Goal: Task Accomplishment & Management: Use online tool/utility

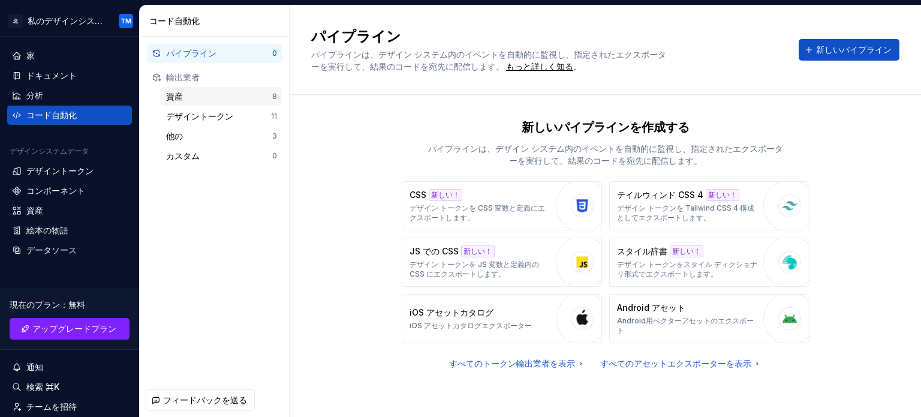
click at [202, 104] on div "資産 8" at bounding box center [221, 96] width 121 height 19
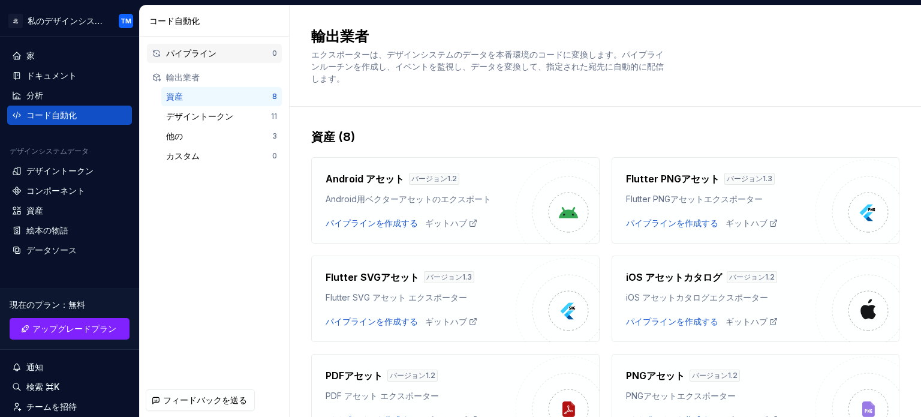
click at [230, 51] on div "パイプライン" at bounding box center [219, 53] width 106 height 12
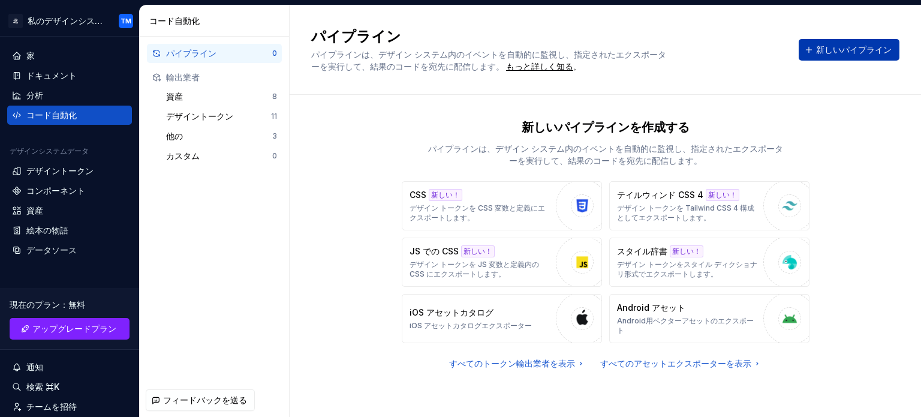
click at [832, 50] on font "新しいパイプライン" at bounding box center [854, 49] width 76 height 10
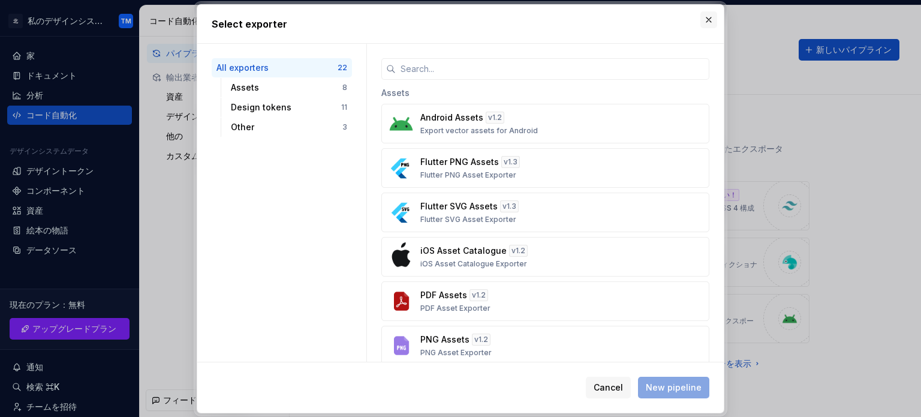
click at [705, 19] on button "button" at bounding box center [709, 19] width 17 height 17
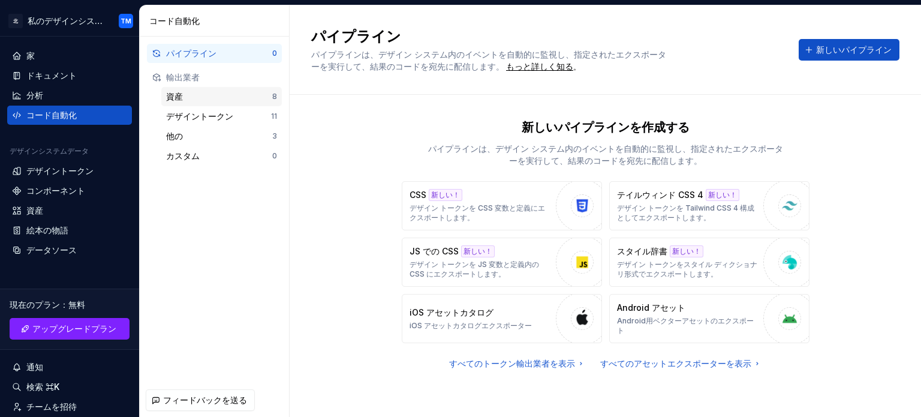
click at [221, 96] on div "資産" at bounding box center [219, 97] width 106 height 12
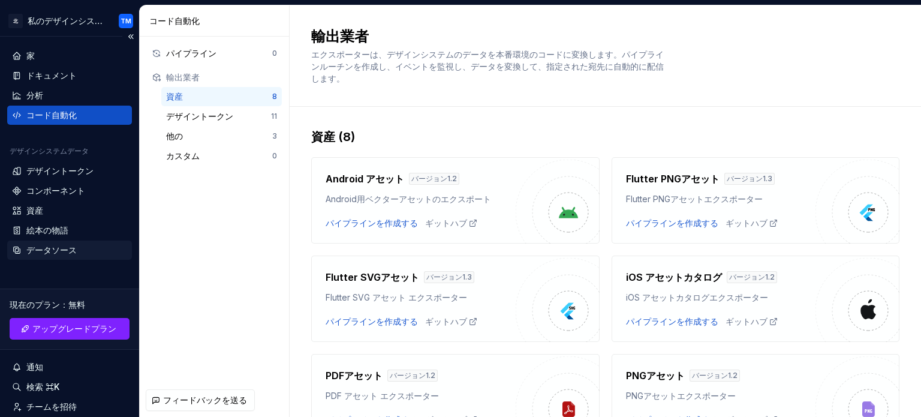
click at [76, 245] on font "データソース" at bounding box center [51, 250] width 50 height 10
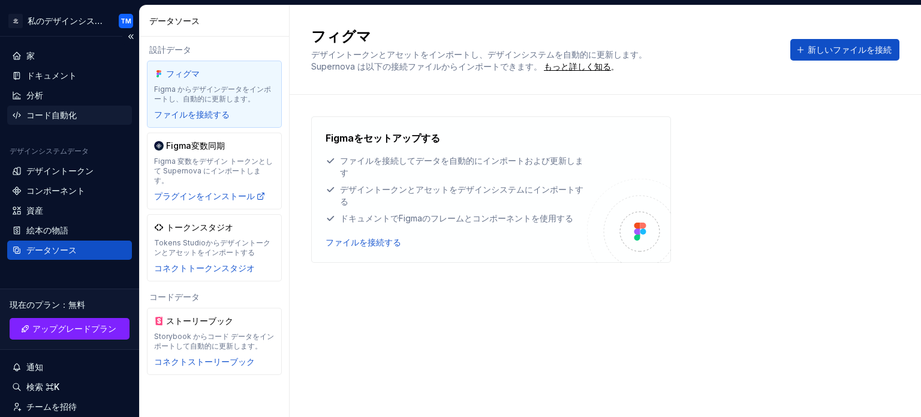
click at [61, 112] on font "コード自動化" at bounding box center [51, 115] width 50 height 10
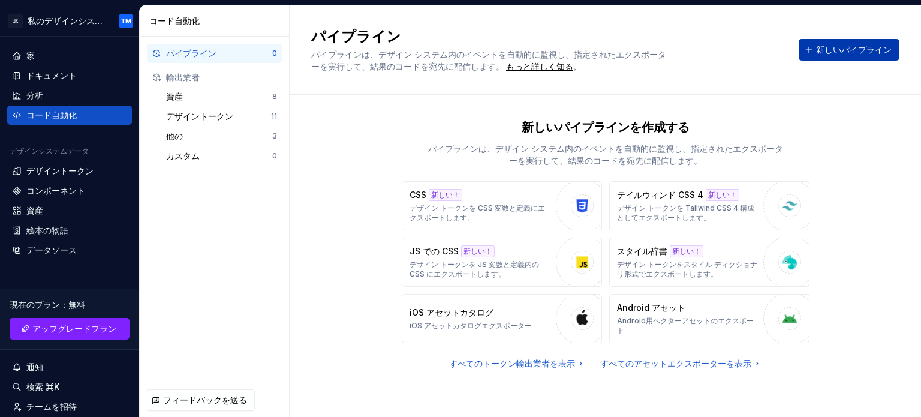
click at [854, 50] on font "新しいパイプライン" at bounding box center [854, 49] width 76 height 10
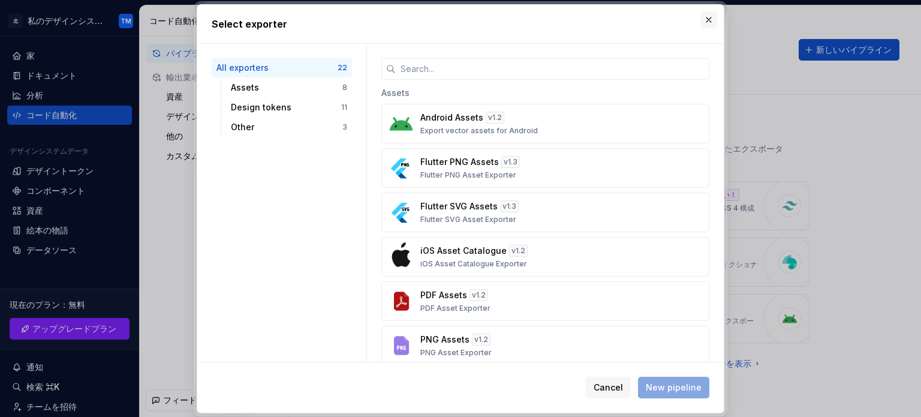
click at [708, 13] on button "button" at bounding box center [709, 19] width 17 height 17
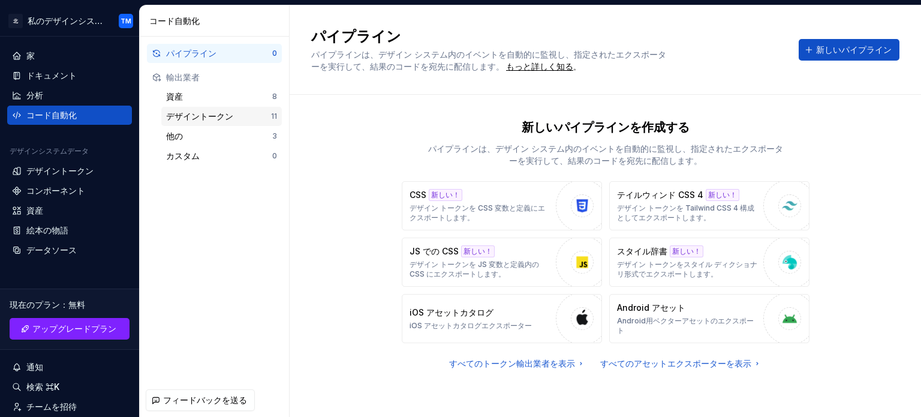
click at [221, 116] on font "デザイントークン" at bounding box center [199, 116] width 67 height 10
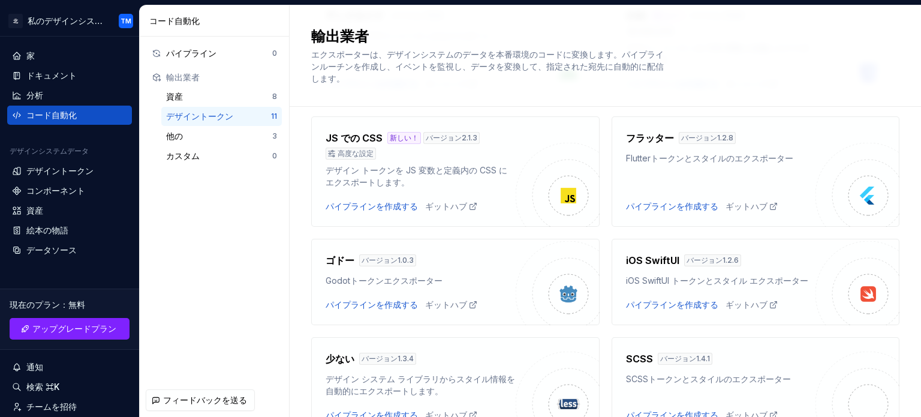
scroll to position [118, 0]
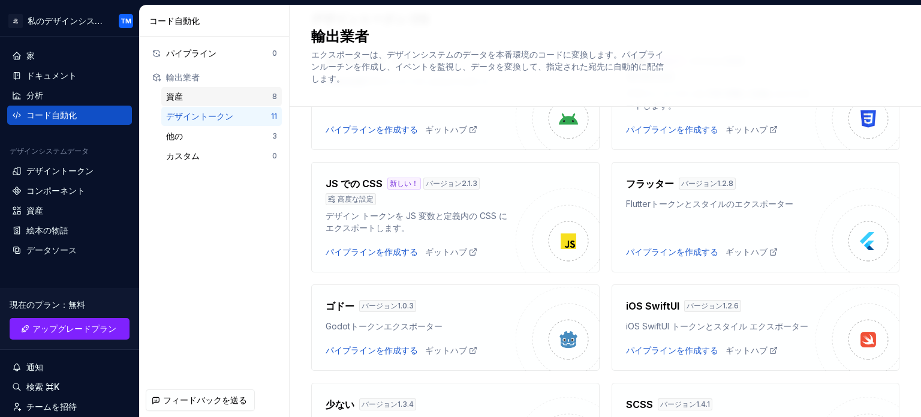
click at [223, 93] on div "資産" at bounding box center [219, 97] width 106 height 12
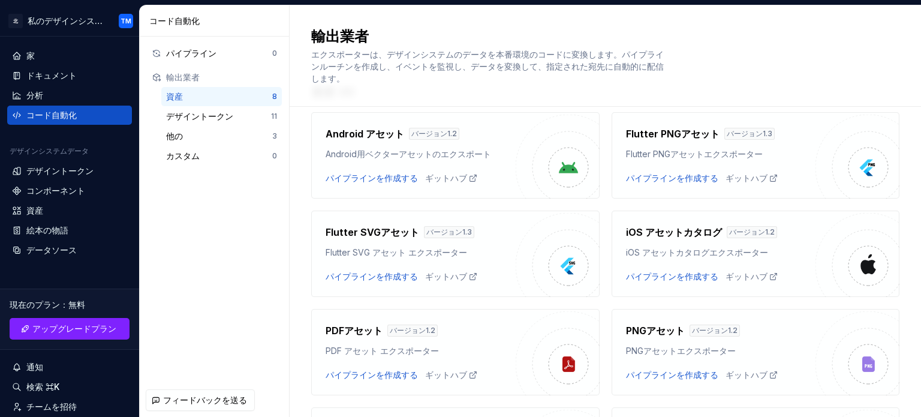
scroll to position [46, 0]
click at [648, 179] on font "パイプラインを作成する" at bounding box center [672, 177] width 92 height 10
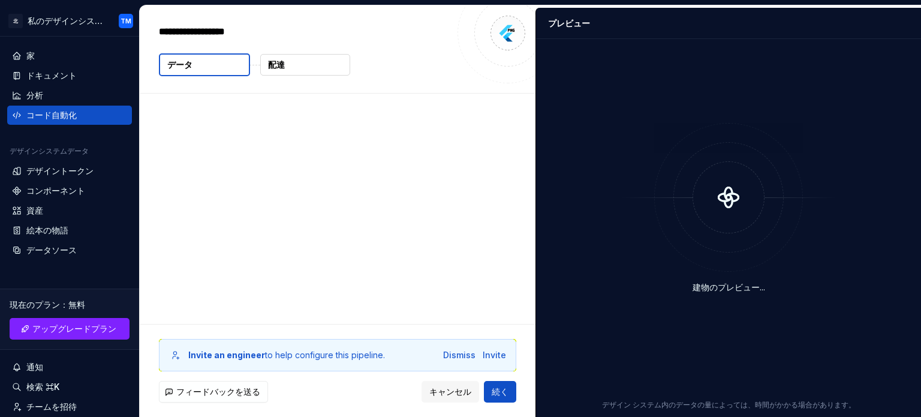
type textarea "*"
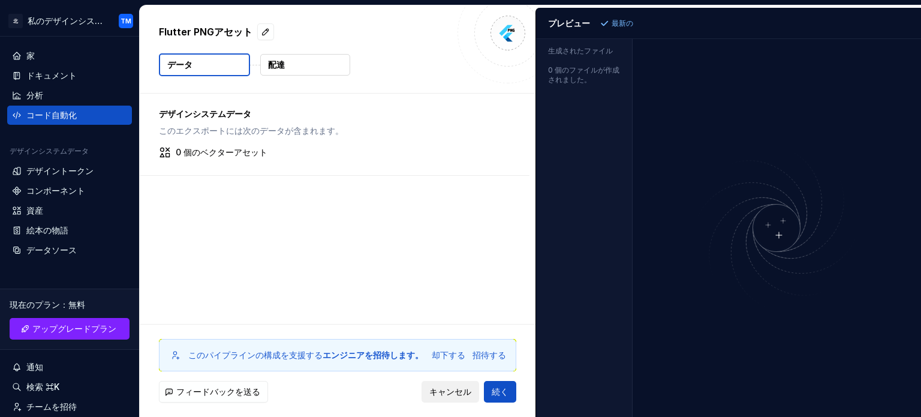
click at [438, 388] on font "キャンセル" at bounding box center [450, 391] width 42 height 10
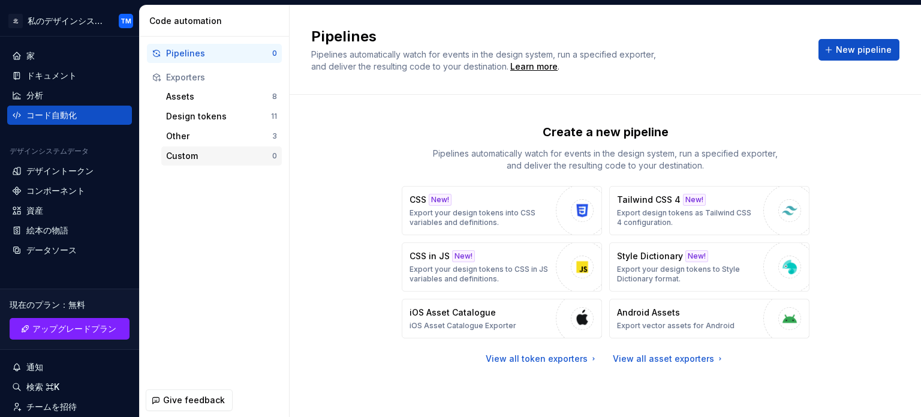
click at [211, 155] on div "Custom" at bounding box center [219, 156] width 106 height 12
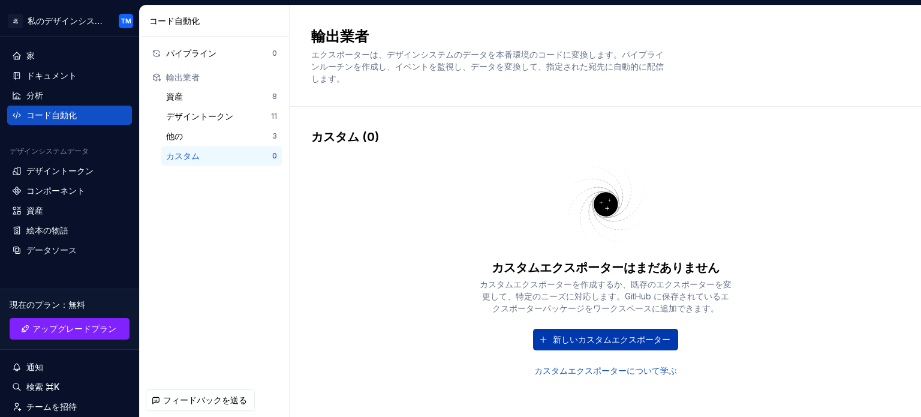
click at [565, 337] on font "新しいカスタムエクスポーター" at bounding box center [612, 339] width 118 height 10
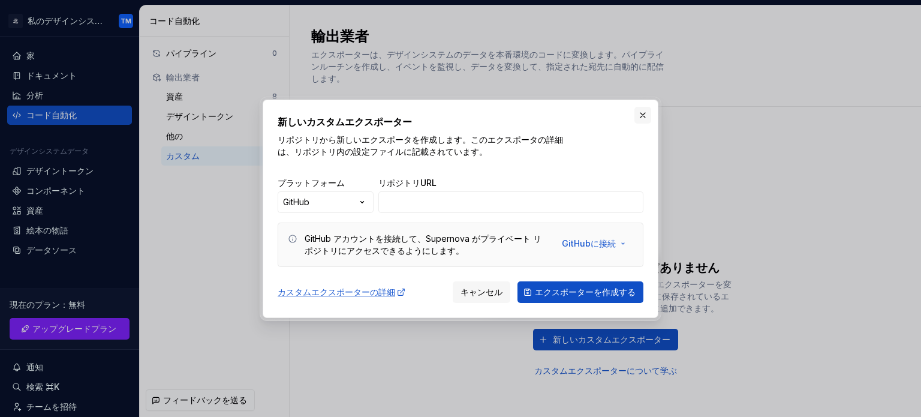
click at [643, 118] on button "button" at bounding box center [643, 115] width 17 height 17
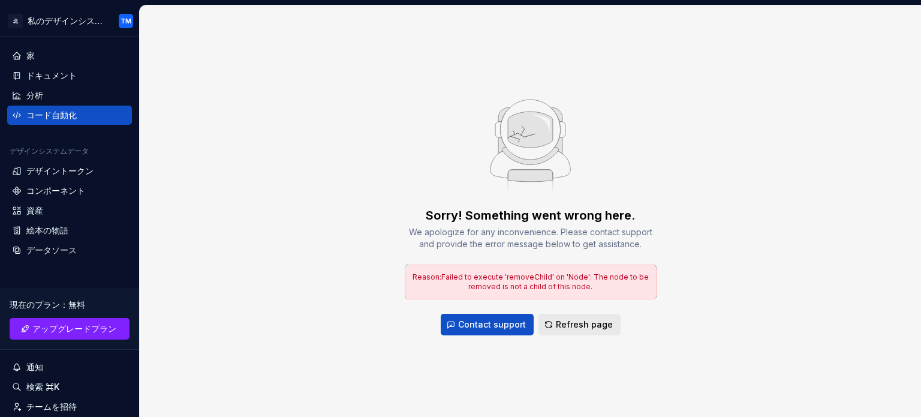
click at [556, 325] on span "Refresh page" at bounding box center [584, 325] width 57 height 12
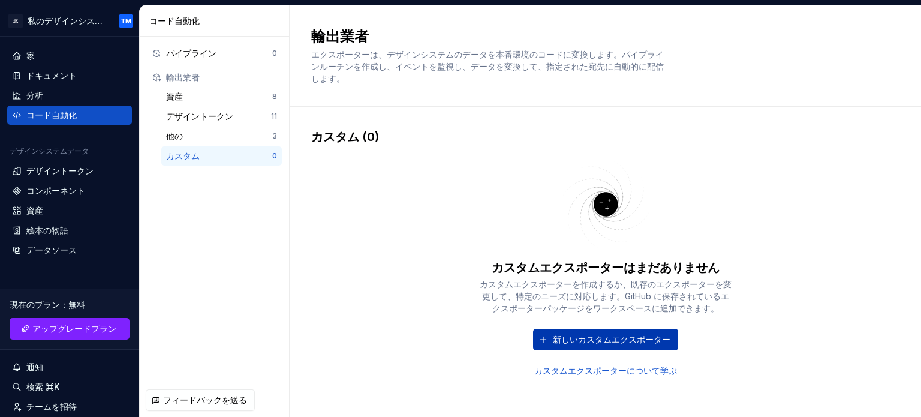
click at [552, 337] on button "新しいカスタムエクスポーター" at bounding box center [605, 340] width 145 height 22
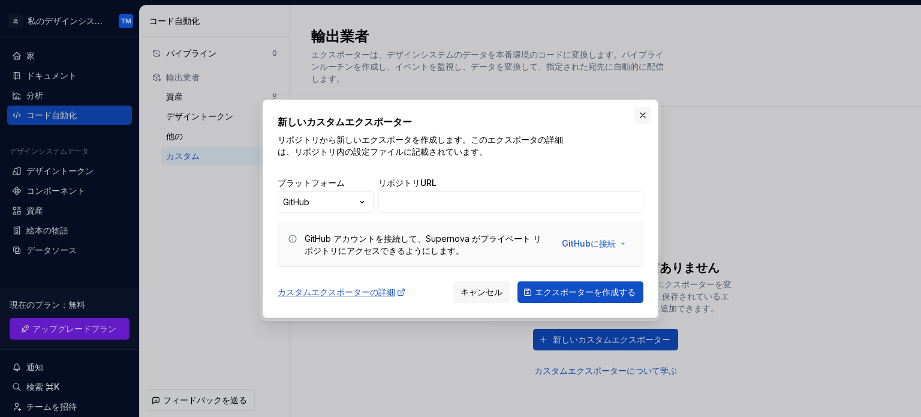
click at [642, 118] on button "button" at bounding box center [643, 115] width 17 height 17
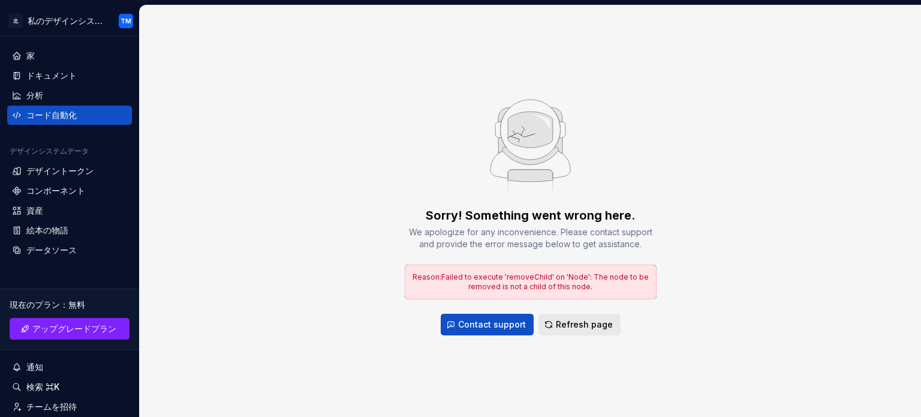
click at [540, 328] on button "Refresh page" at bounding box center [580, 325] width 82 height 22
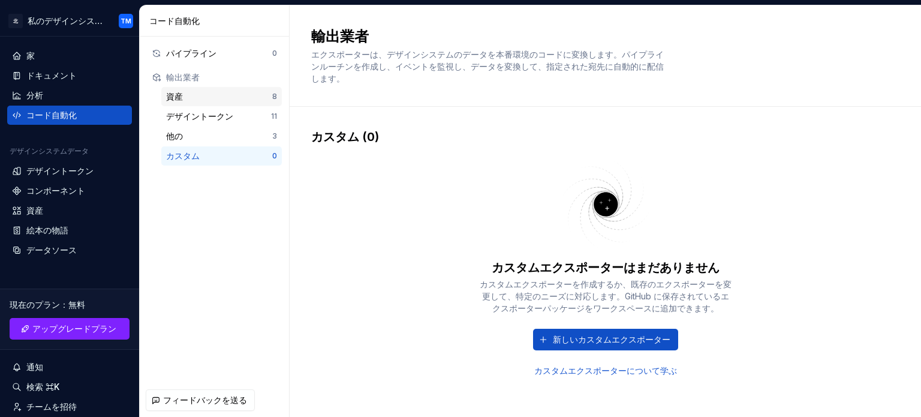
click at [206, 101] on div "資産" at bounding box center [219, 97] width 106 height 12
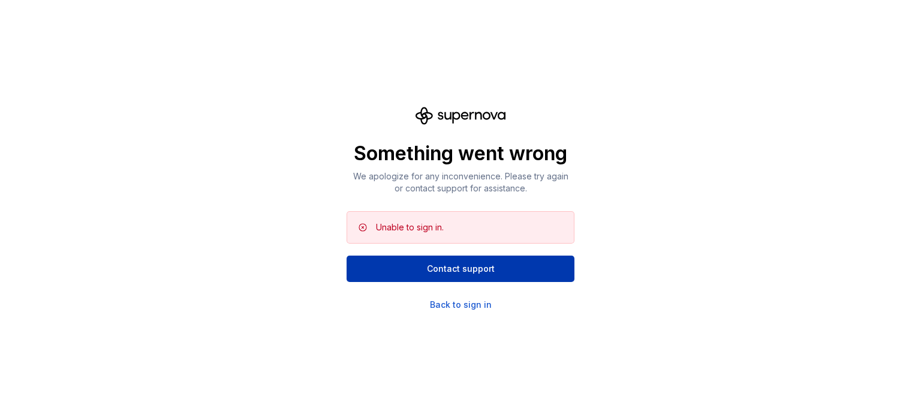
click at [447, 277] on button "Contact support" at bounding box center [461, 269] width 228 height 26
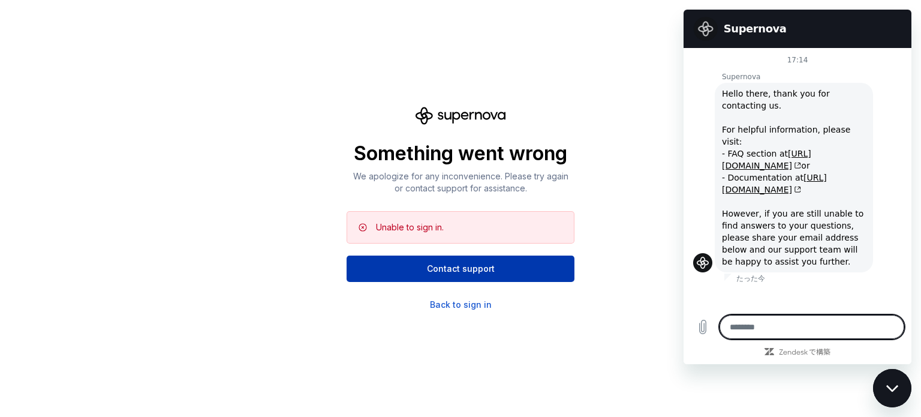
type textarea "*"
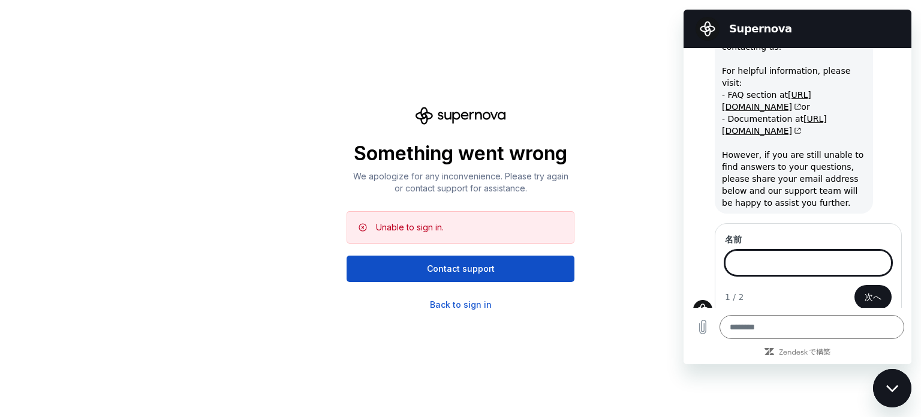
scroll to position [58, 0]
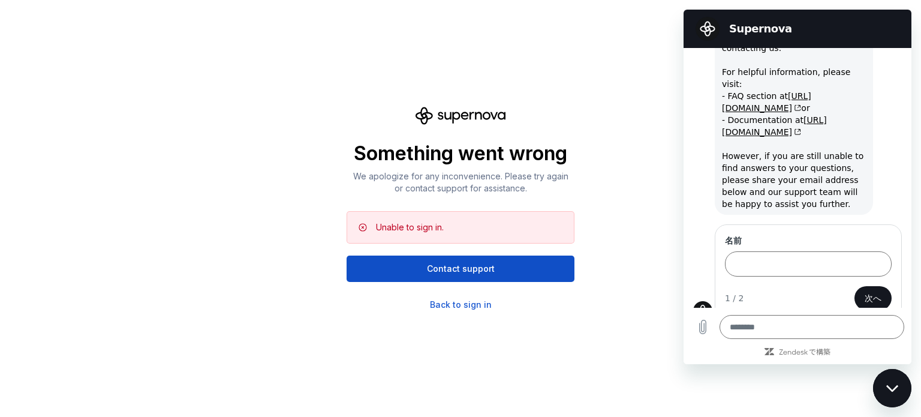
click at [622, 75] on div "Something went wrong We apologize for any inconvenience. Please try again or co…" at bounding box center [460, 208] width 921 height 417
click at [476, 304] on div "Back to sign in" at bounding box center [461, 305] width 62 height 12
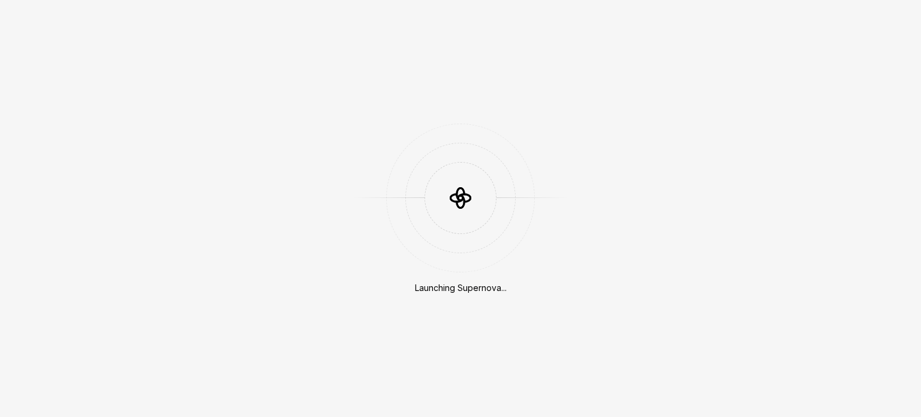
scroll to position [317, 0]
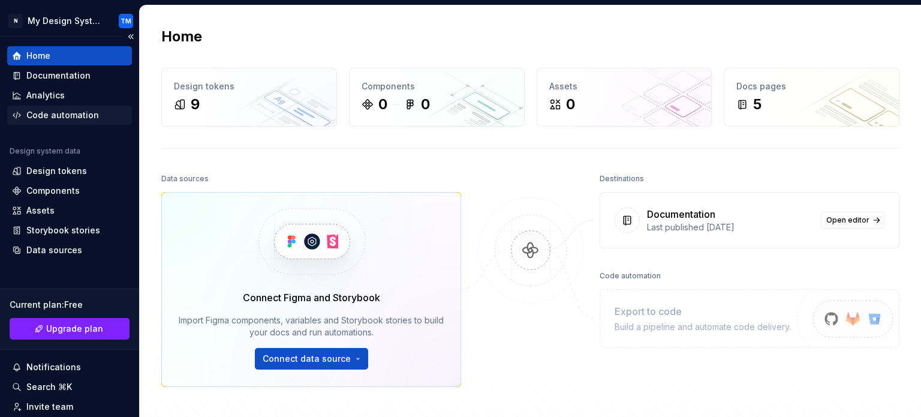
click at [97, 119] on div "Code automation" at bounding box center [69, 115] width 115 height 12
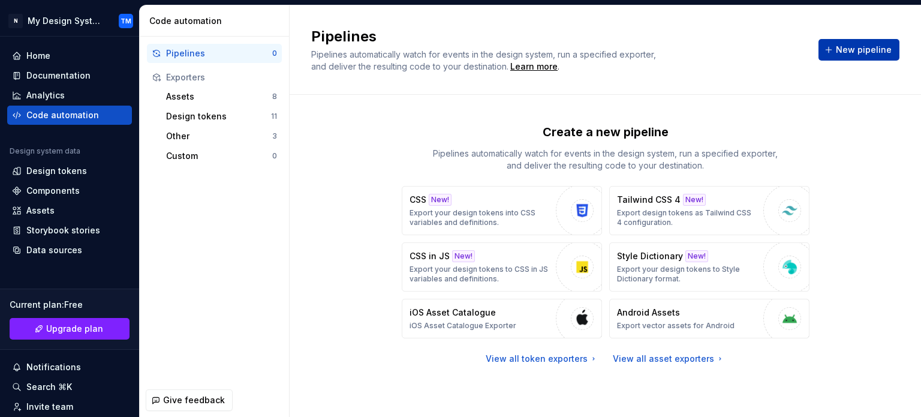
click at [851, 44] on span "New pipeline" at bounding box center [864, 50] width 56 height 12
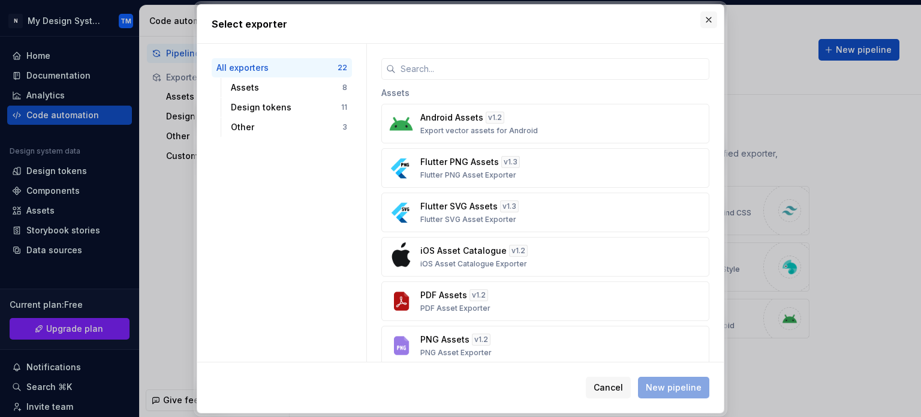
click at [703, 13] on button "button" at bounding box center [709, 19] width 17 height 17
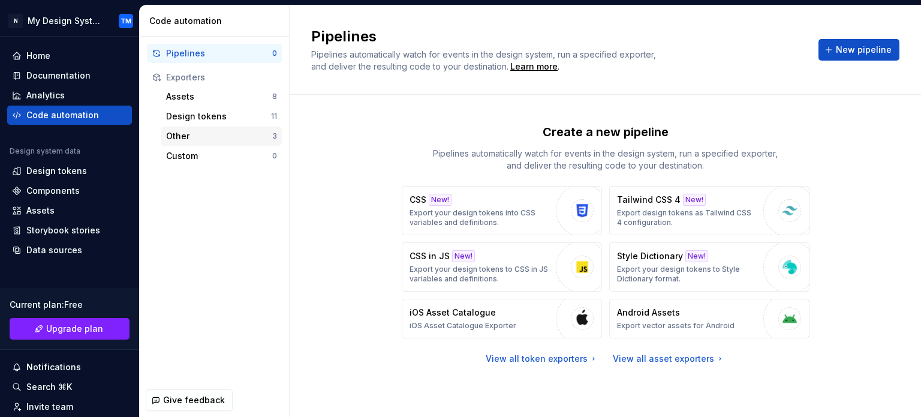
click at [249, 140] on div "Other" at bounding box center [219, 136] width 106 height 12
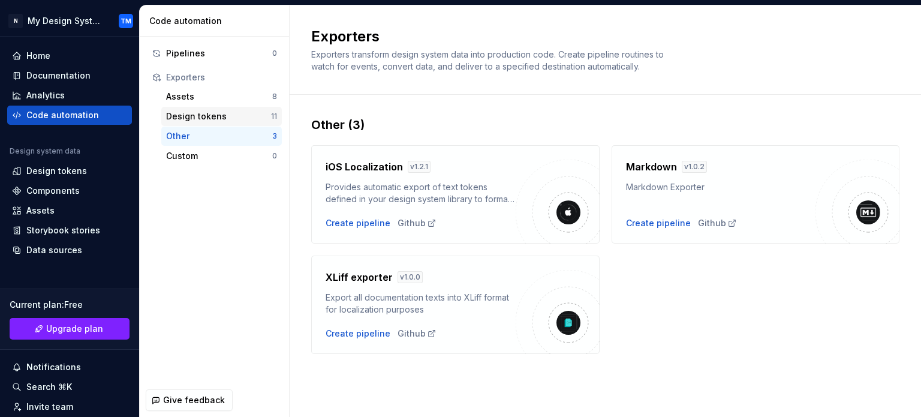
click at [249, 124] on div "Design tokens 11" at bounding box center [221, 116] width 121 height 19
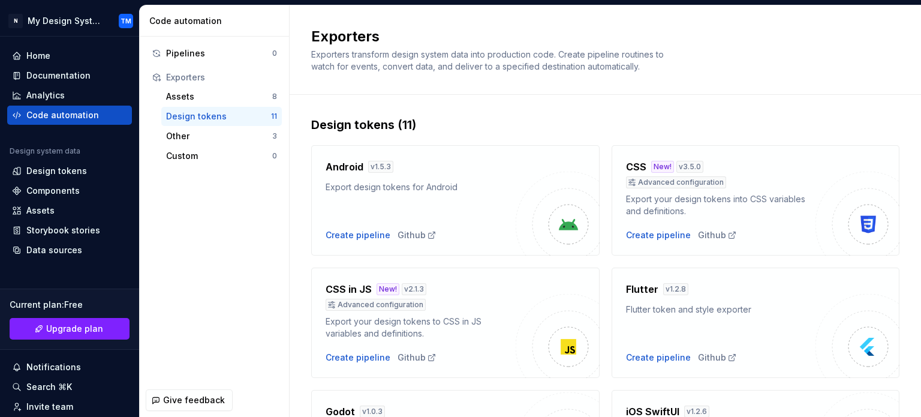
click at [842, 86] on div "Exporters Exporters transform design system data into production code. Create p…" at bounding box center [606, 49] width 632 height 89
click at [210, 100] on div "Assets" at bounding box center [219, 97] width 106 height 12
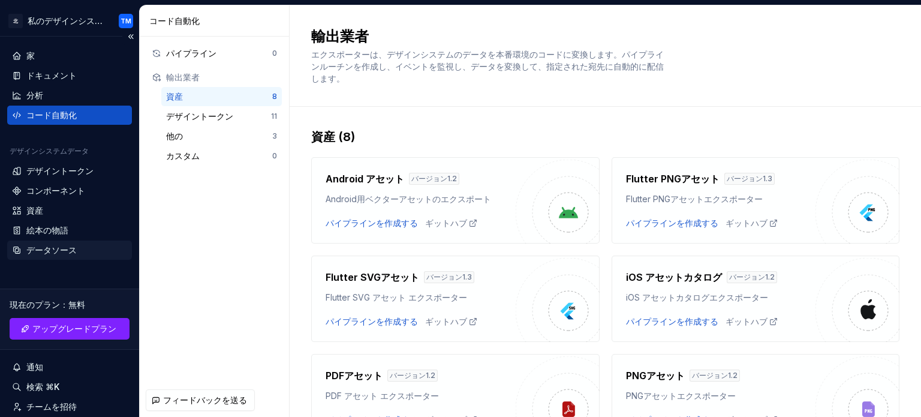
click at [61, 245] on font "データソース" at bounding box center [51, 250] width 50 height 10
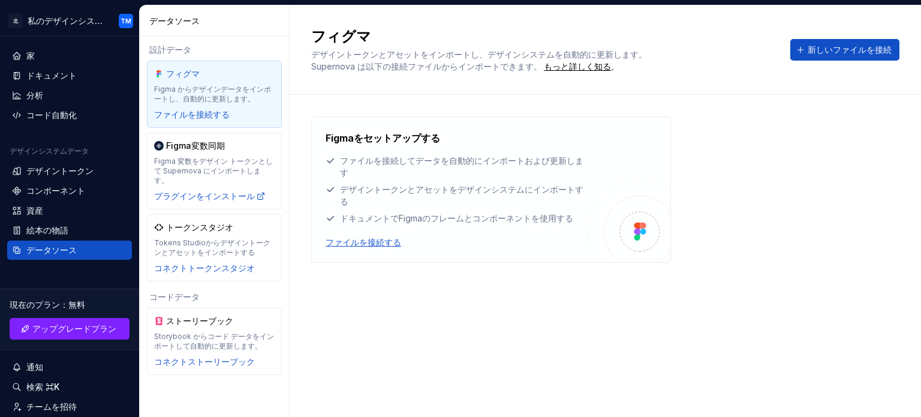
scroll to position [317, 0]
click at [816, 47] on font "新しいファイルを接続" at bounding box center [850, 49] width 84 height 10
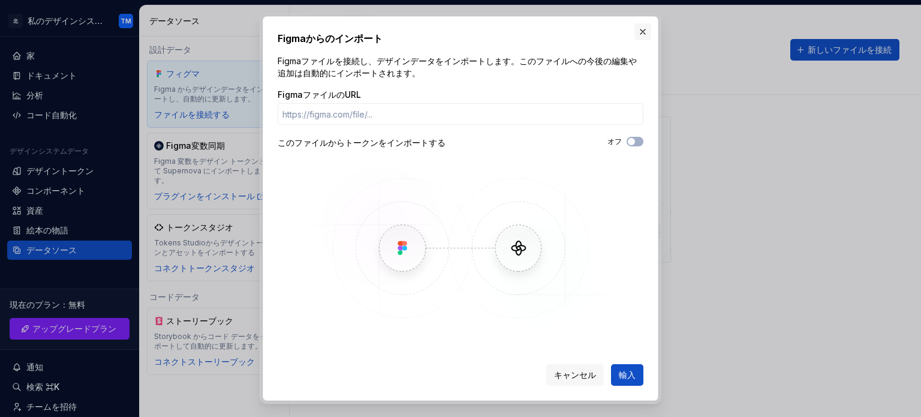
click at [643, 26] on button "button" at bounding box center [643, 31] width 17 height 17
